Goal: Information Seeking & Learning: Learn about a topic

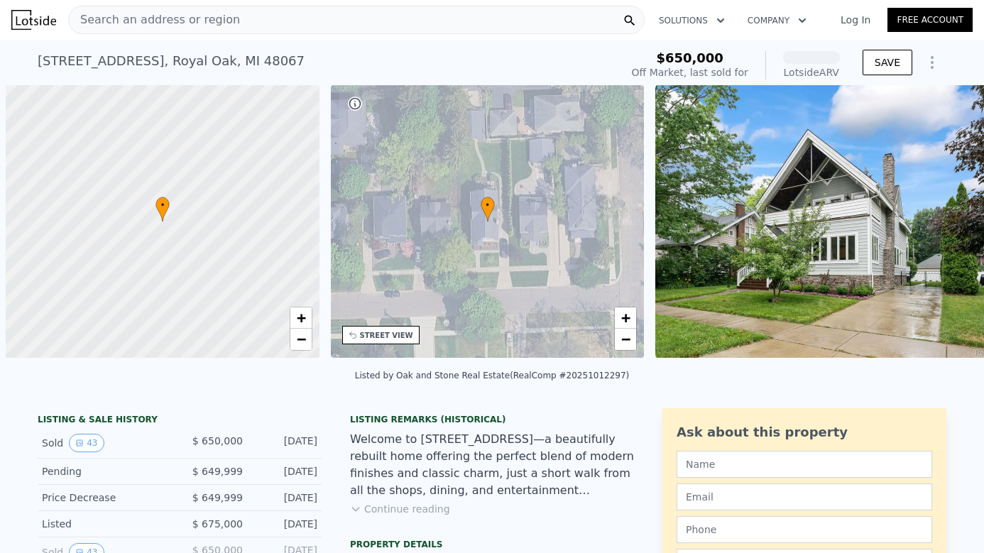
scroll to position [0, 6]
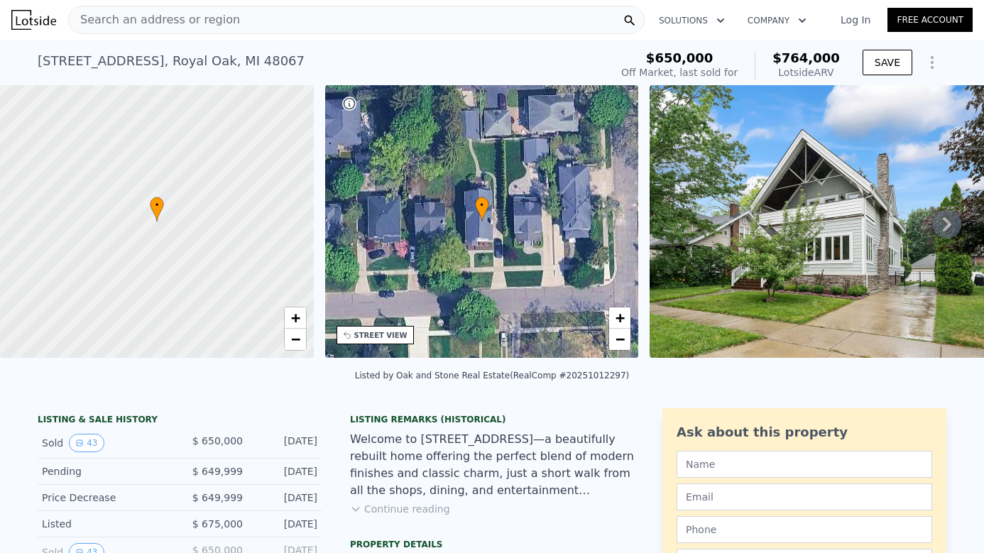
click at [942, 226] on icon at bounding box center [946, 224] width 28 height 28
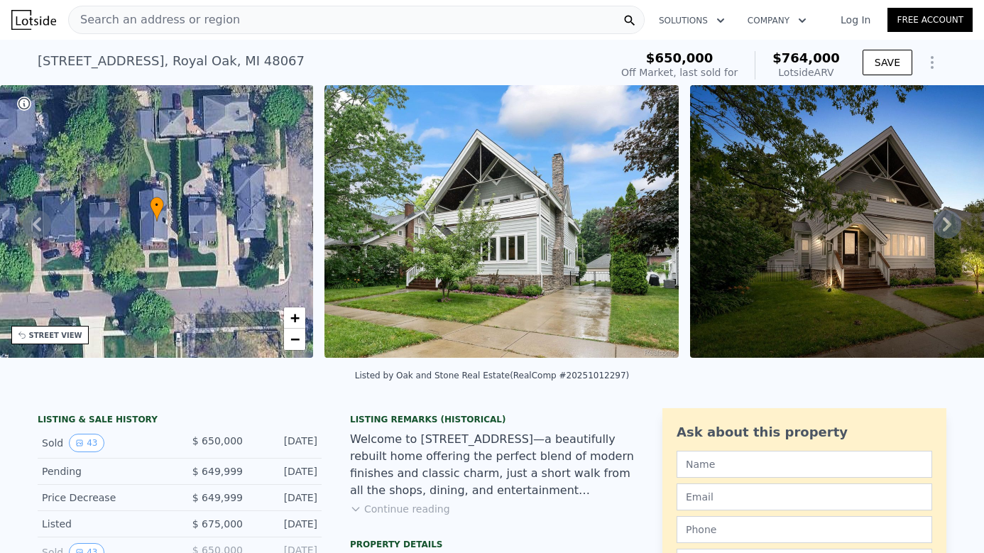
click at [942, 226] on icon at bounding box center [946, 224] width 28 height 28
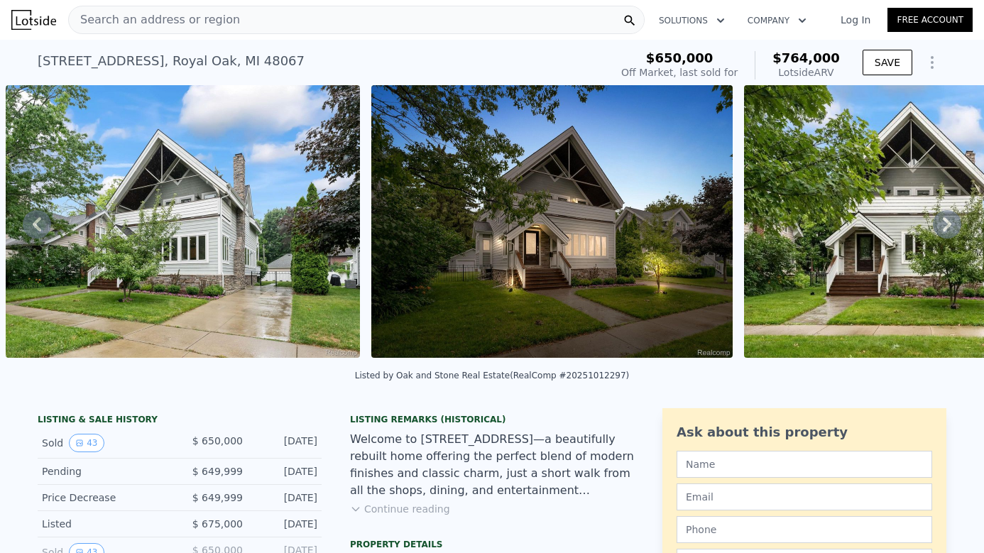
click at [942, 226] on icon at bounding box center [946, 224] width 28 height 28
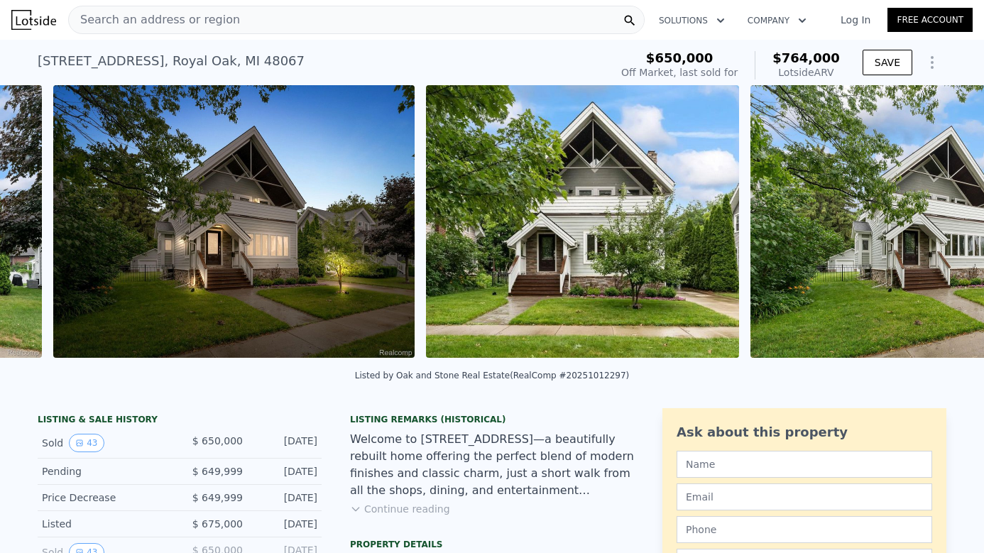
scroll to position [0, 1015]
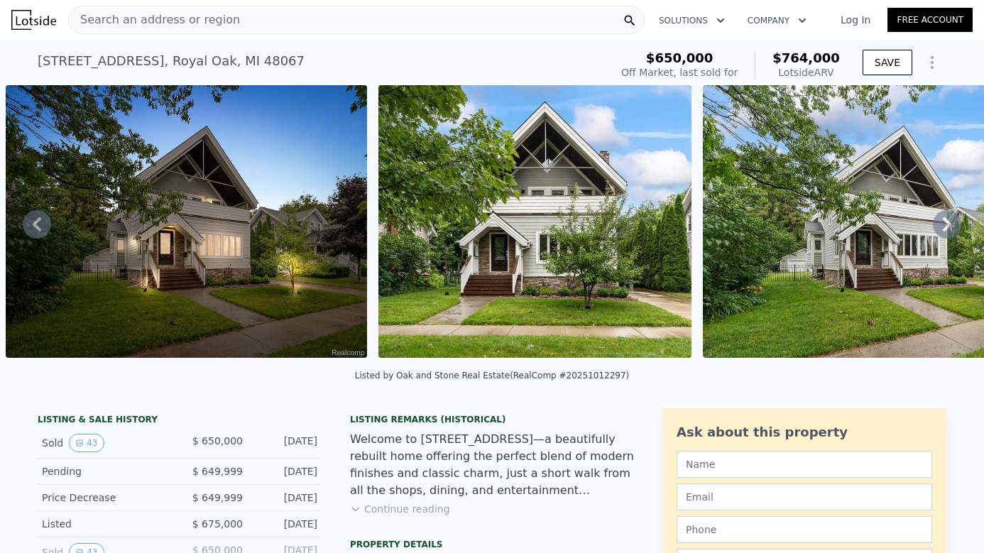
click at [942, 226] on icon at bounding box center [946, 224] width 28 height 28
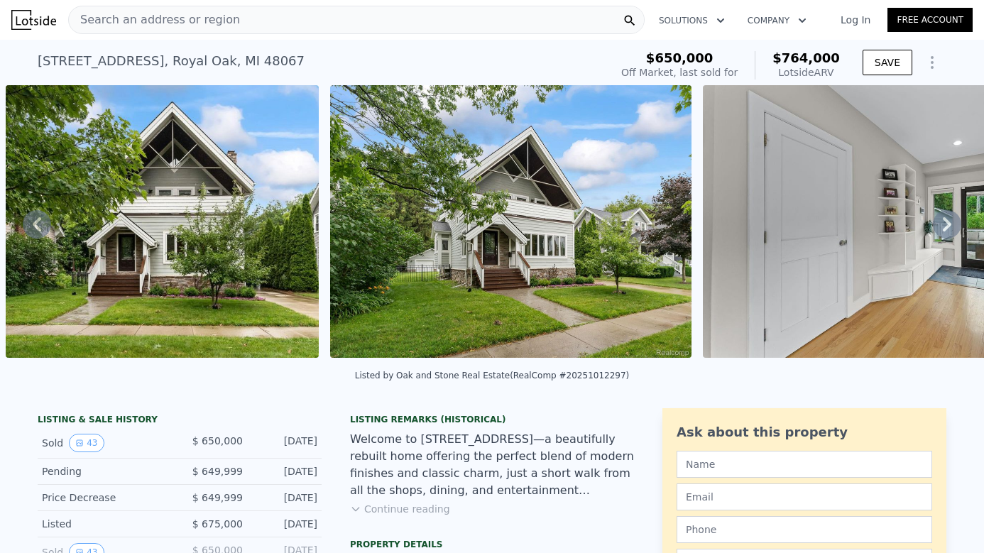
click at [942, 226] on icon at bounding box center [946, 224] width 28 height 28
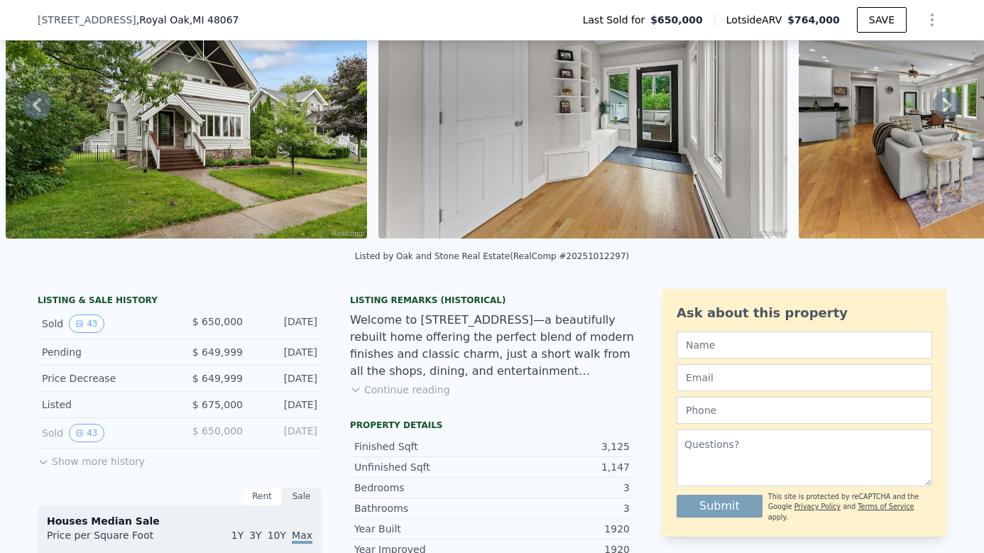
scroll to position [194, 0]
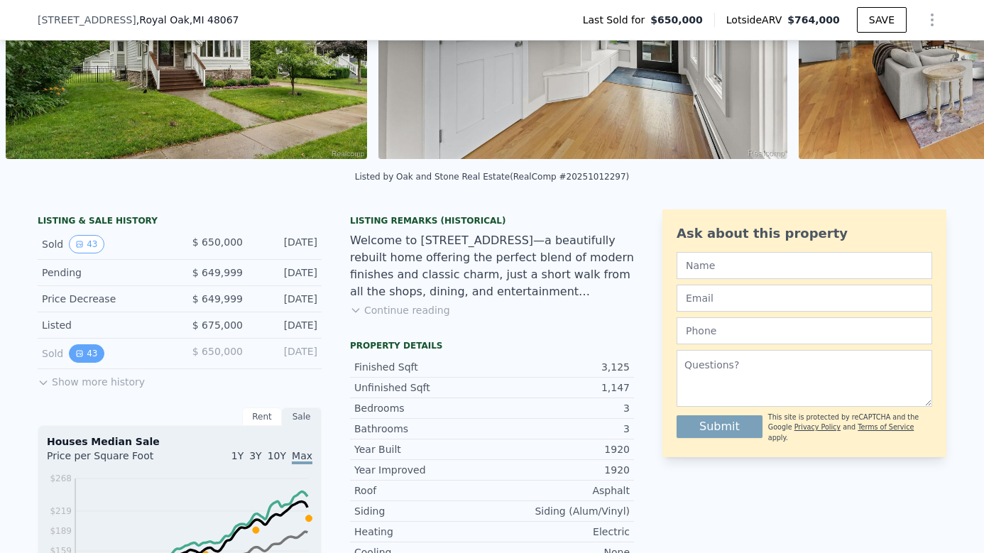
click at [89, 358] on button "43" at bounding box center [86, 353] width 35 height 18
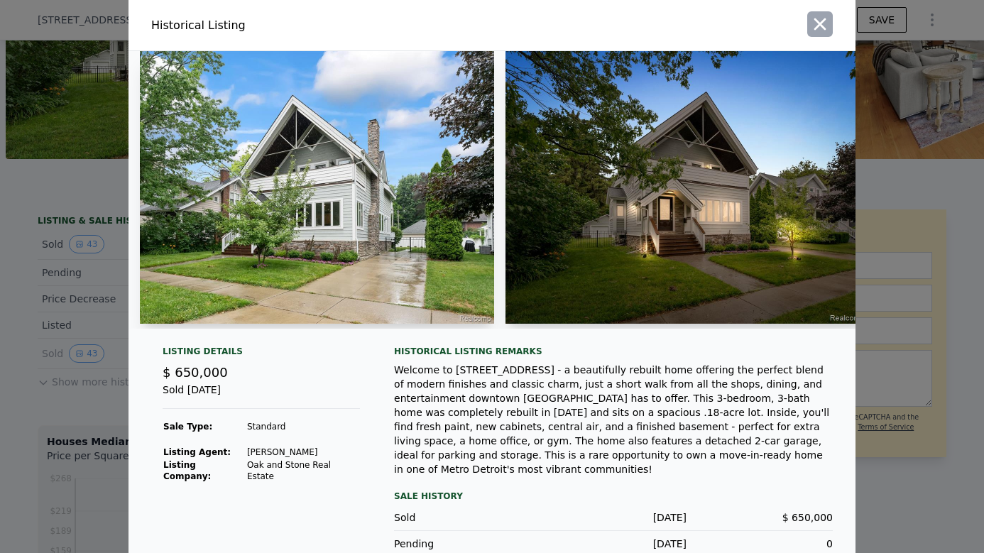
click at [825, 23] on icon "button" at bounding box center [820, 24] width 20 height 20
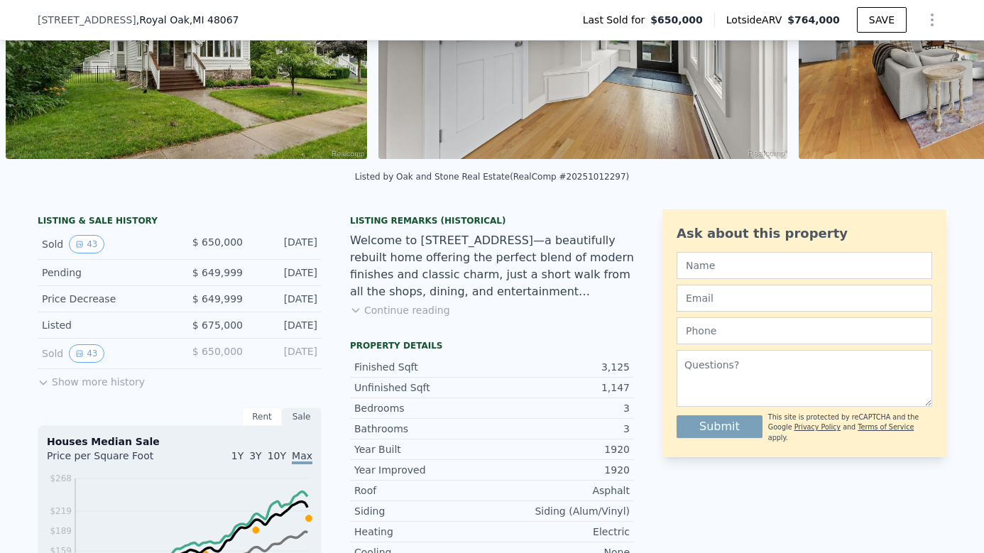
click at [104, 383] on button "Show more history" at bounding box center [91, 379] width 107 height 20
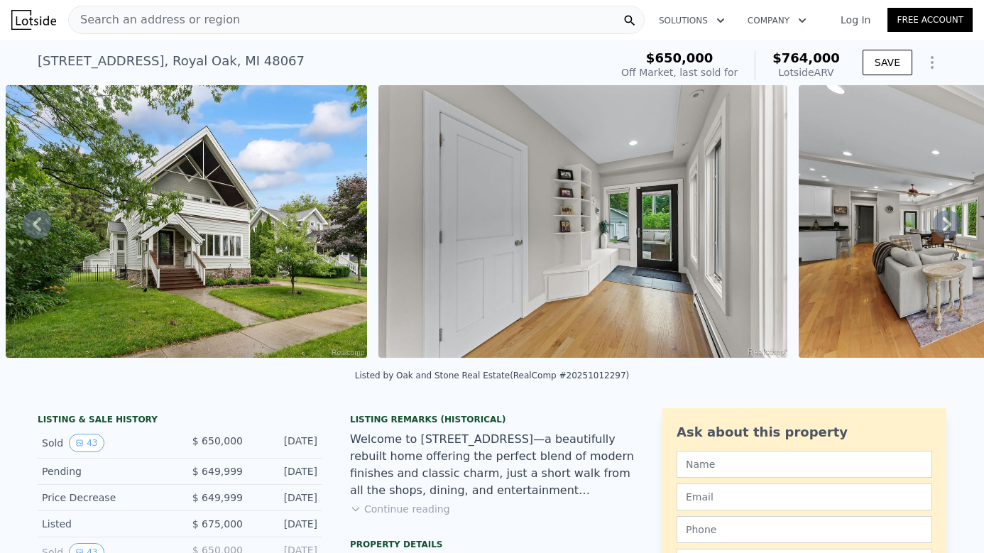
scroll to position [0, 0]
click at [233, 238] on img at bounding box center [186, 221] width 361 height 273
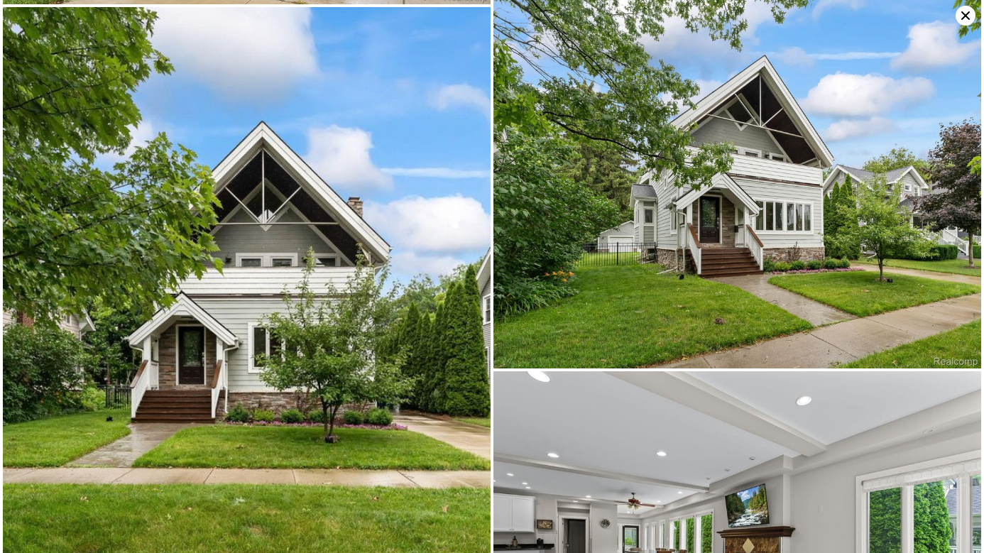
click at [292, 268] on img at bounding box center [247, 307] width 488 height 600
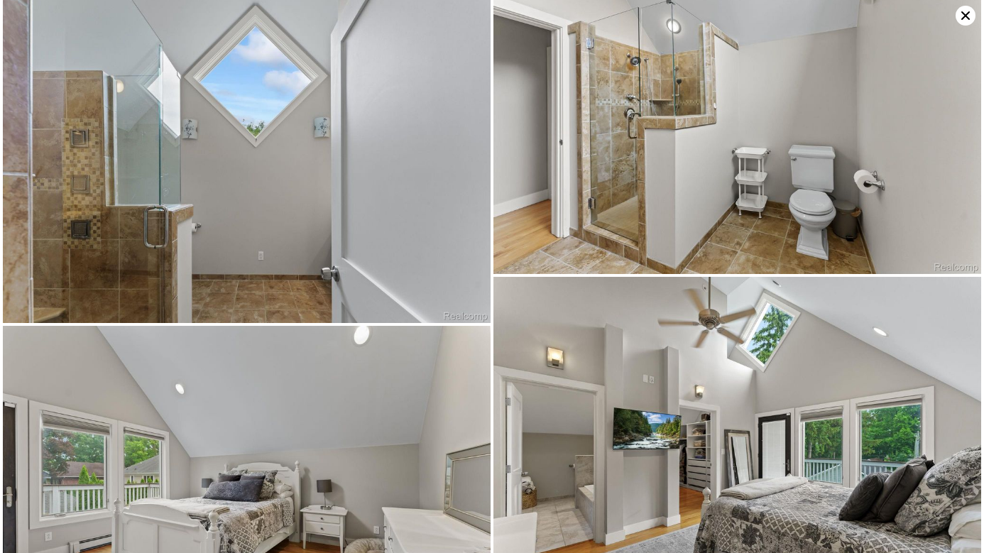
scroll to position [3662, 0]
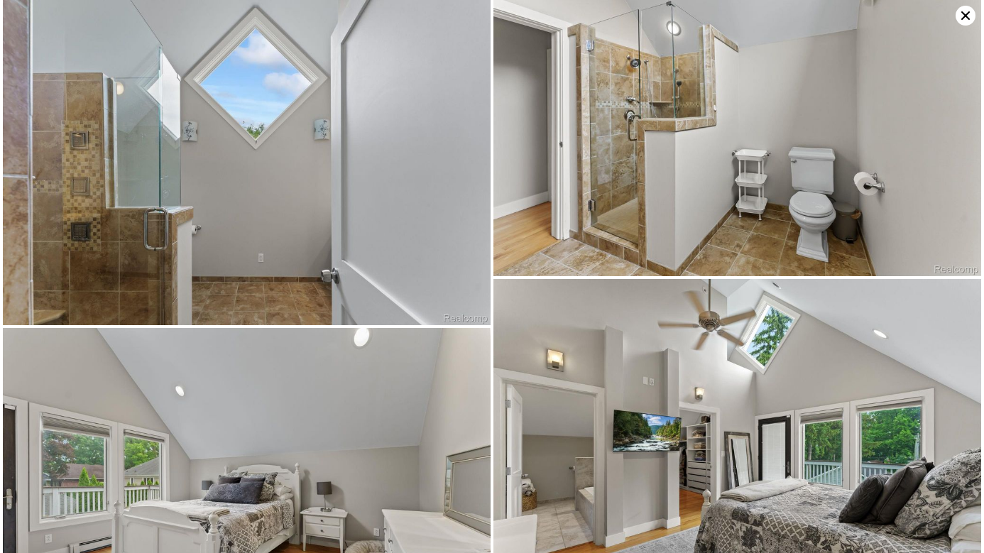
click at [292, 268] on img at bounding box center [247, 162] width 488 height 325
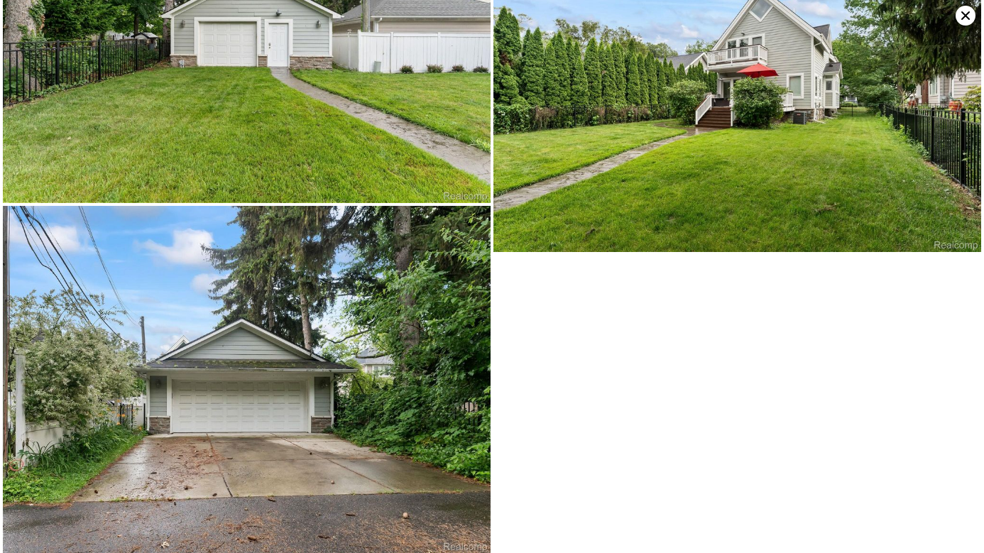
scroll to position [7180, 0]
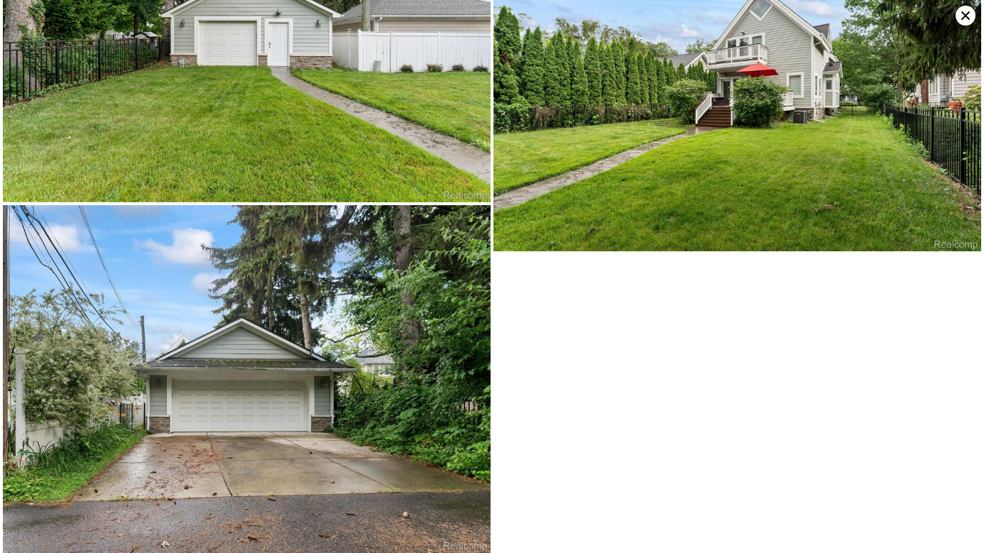
click at [363, 338] on img at bounding box center [247, 379] width 488 height 348
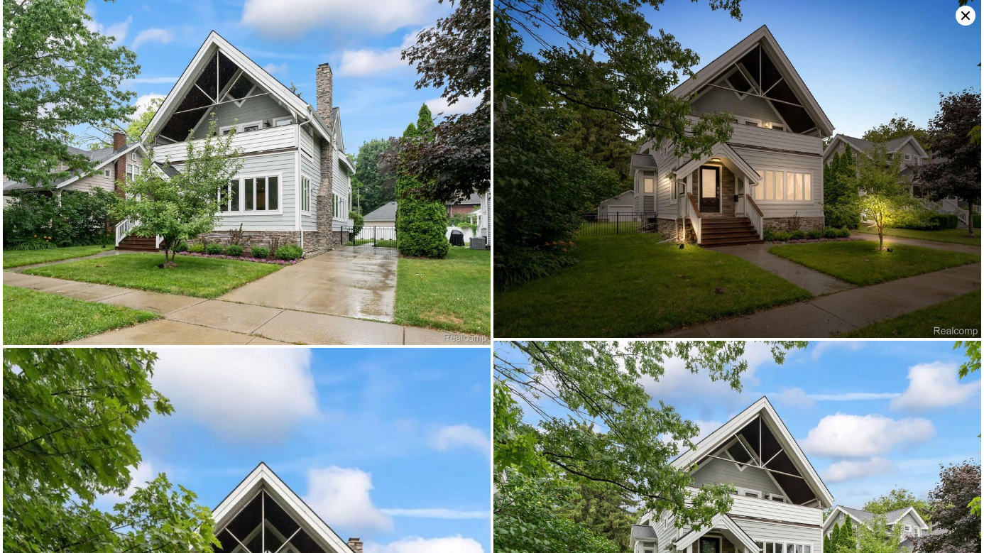
scroll to position [0, 0]
